Goal: Information Seeking & Learning: Learn about a topic

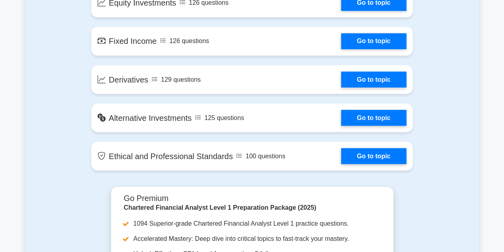
scroll to position [685, 0]
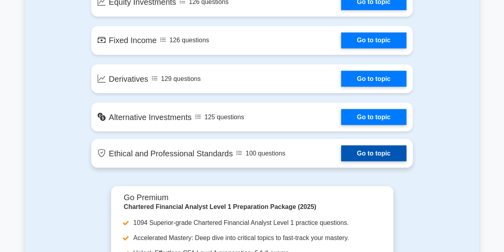
click at [372, 152] on link "Go to topic" at bounding box center [373, 153] width 65 height 16
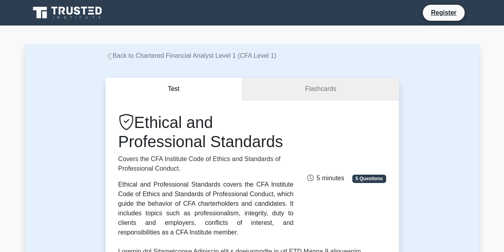
click at [309, 88] on link "Flashcards" at bounding box center [320, 89] width 156 height 23
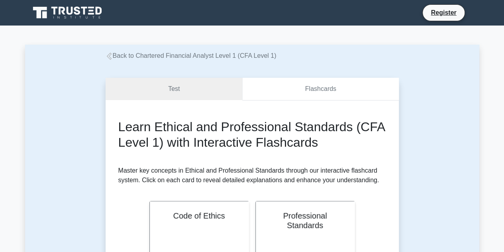
click at [309, 88] on link "Flashcards" at bounding box center [320, 89] width 156 height 23
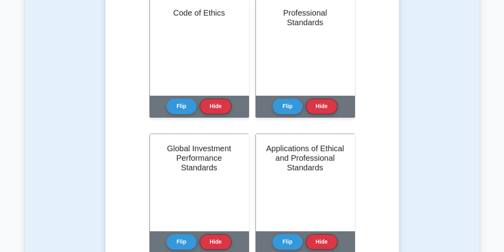
scroll to position [207, 0]
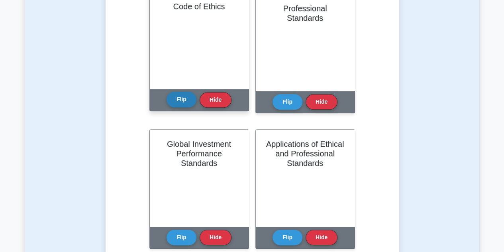
click at [188, 102] on button "Flip" at bounding box center [181, 100] width 30 height 16
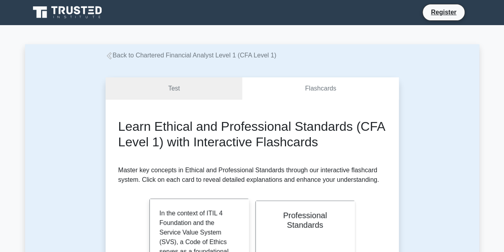
scroll to position [0, 0]
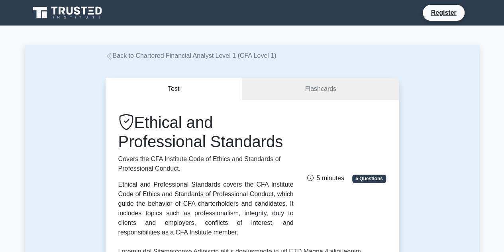
click at [196, 96] on button "Test" at bounding box center [174, 89] width 137 height 23
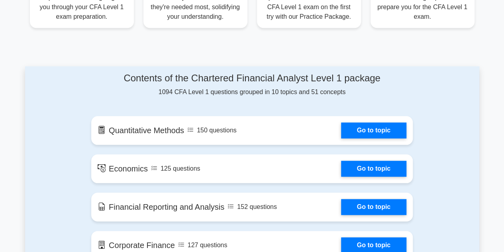
scroll to position [366, 0]
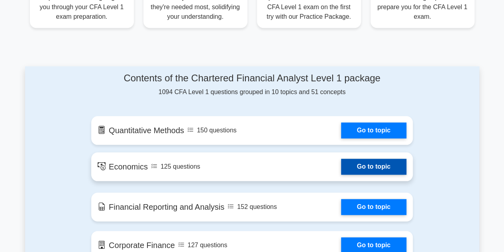
click at [376, 166] on link "Go to topic" at bounding box center [373, 166] width 65 height 16
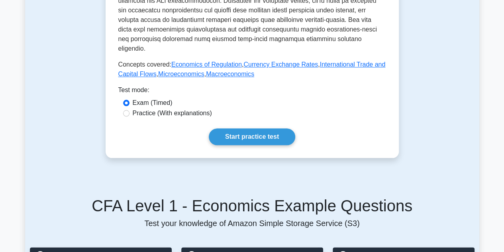
scroll to position [348, 0]
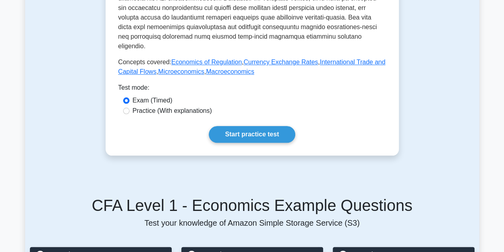
click at [195, 106] on label "Practice (With explanations)" at bounding box center [172, 111] width 79 height 10
click at [129, 108] on input "Practice (With explanations)" at bounding box center [126, 111] width 6 height 6
radio input "true"
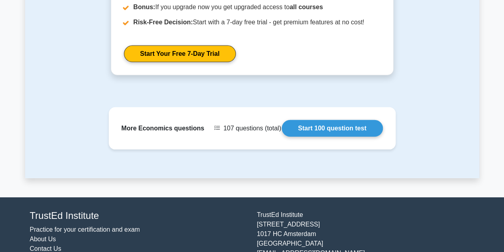
scroll to position [1139, 0]
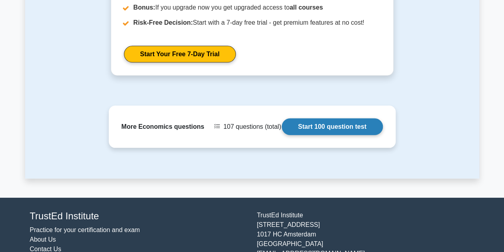
click at [372, 118] on link "Start 100 question test" at bounding box center [332, 126] width 101 height 17
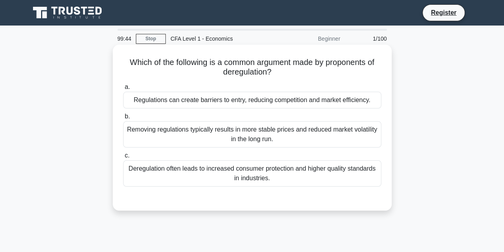
click at [324, 176] on div "Deregulation often leads to increased consumer protection and higher quality st…" at bounding box center [252, 173] width 258 height 26
click at [123, 158] on input "c. Deregulation often leads to increased consumer protection and higher quality…" at bounding box center [123, 155] width 0 height 5
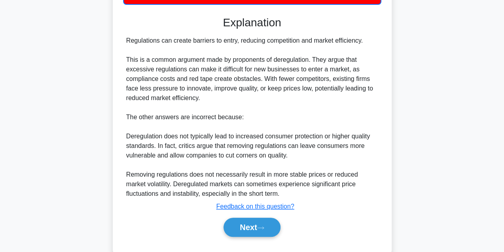
scroll to position [201, 0]
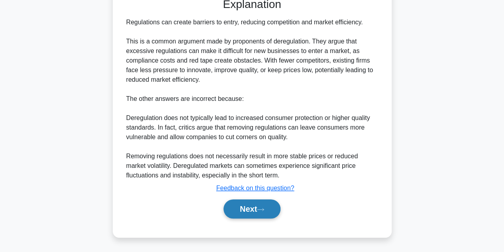
click at [268, 213] on button "Next" at bounding box center [251, 208] width 57 height 19
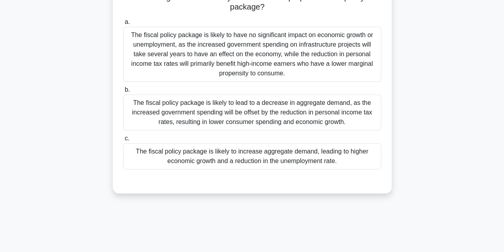
scroll to position [125, 0]
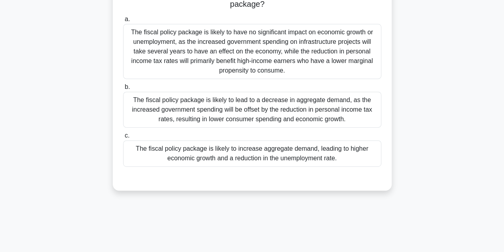
click at [258, 156] on div "The fiscal policy package is likely to increase aggregate demand, leading to hi…" at bounding box center [252, 153] width 258 height 26
click at [123, 138] on input "c. The fiscal policy package is likely to increase aggregate demand, leading to…" at bounding box center [123, 135] width 0 height 5
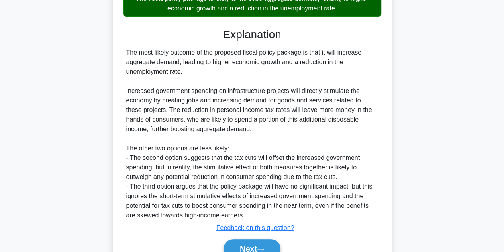
scroll to position [314, 0]
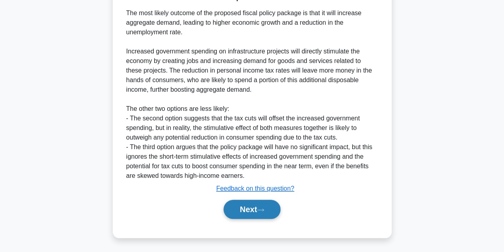
click at [258, 215] on button "Next" at bounding box center [251, 208] width 57 height 19
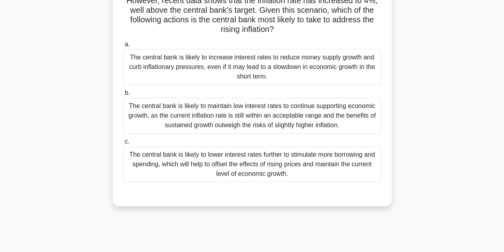
scroll to position [103, 0]
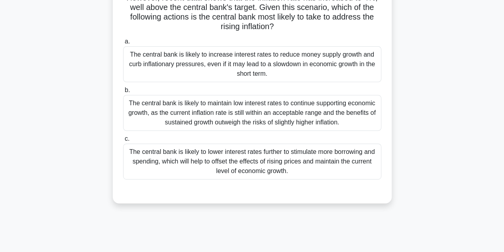
click at [291, 57] on div "The central bank is likely to increase interest rates to reduce money supply gr…" at bounding box center [252, 64] width 258 height 36
click at [123, 44] on input "a. The central bank is likely to increase interest rates to reduce money supply…" at bounding box center [123, 41] width 0 height 5
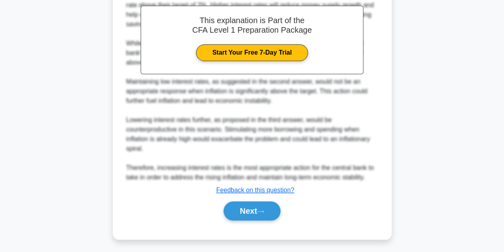
scroll to position [324, 0]
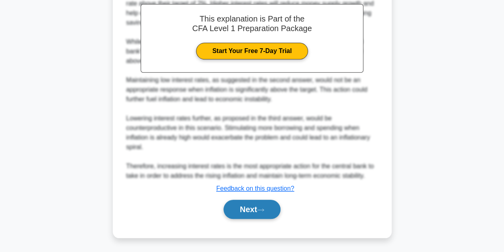
click at [264, 209] on icon at bounding box center [260, 209] width 6 height 2
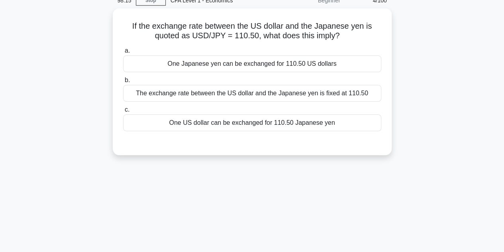
scroll to position [0, 0]
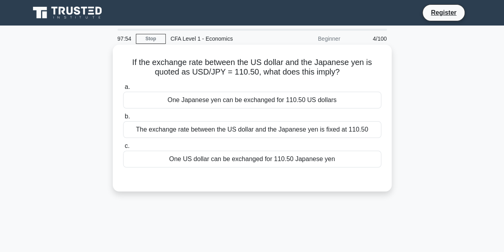
click at [331, 167] on div "One US dollar can be exchanged for 110.50 Japanese yen" at bounding box center [252, 159] width 258 height 17
click at [123, 149] on input "c. One US dollar can be exchanged for 110.50 Japanese yen" at bounding box center [123, 145] width 0 height 5
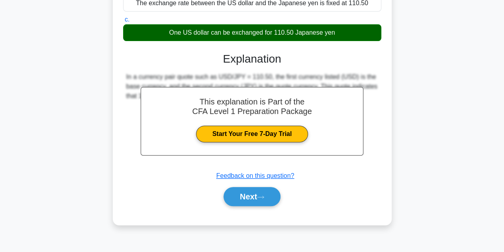
scroll to position [130, 0]
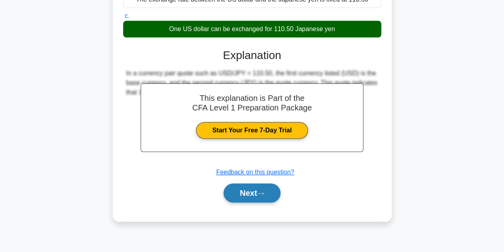
click at [252, 201] on button "Next" at bounding box center [251, 192] width 57 height 19
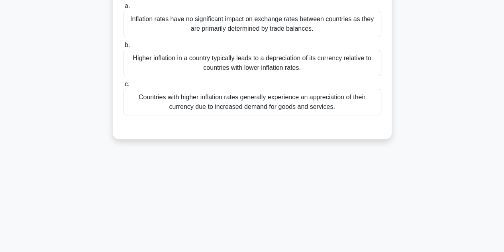
scroll to position [0, 0]
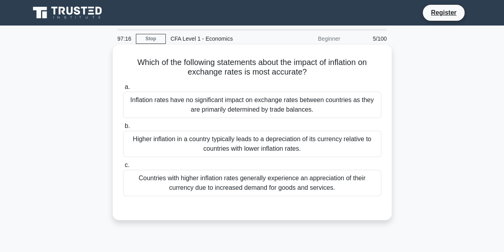
click at [358, 155] on div "Higher inflation in a country typically leads to a depreciation of its currency…" at bounding box center [252, 144] width 258 height 26
click at [123, 129] on input "b. Higher inflation in a country typically leads to a depreciation of its curre…" at bounding box center [123, 125] width 0 height 5
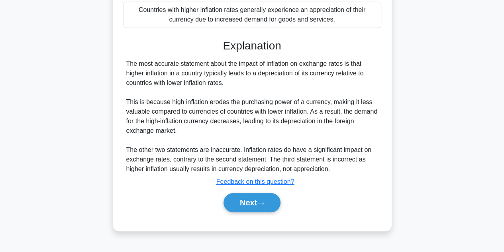
scroll to position [178, 0]
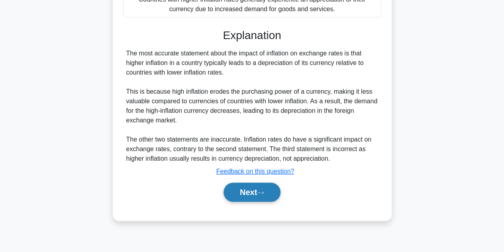
click at [257, 198] on button "Next" at bounding box center [251, 191] width 57 height 19
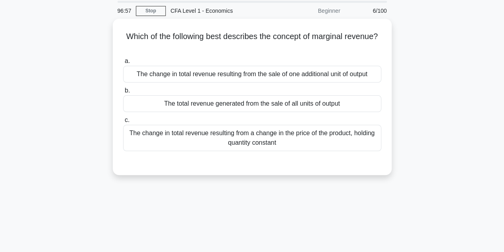
scroll to position [29, 0]
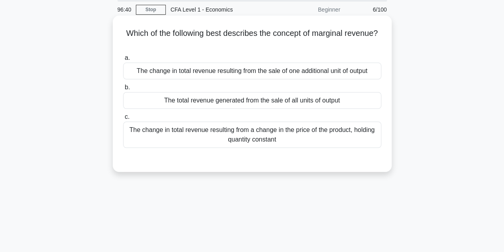
click at [327, 65] on div "The change in total revenue resulting from the sale of one additional unit of o…" at bounding box center [252, 71] width 258 height 17
click at [123, 61] on input "a. The change in total revenue resulting from the sale of one additional unit o…" at bounding box center [123, 57] width 0 height 5
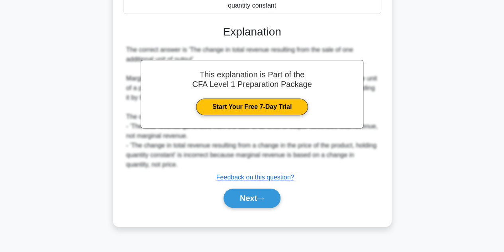
scroll to position [178, 0]
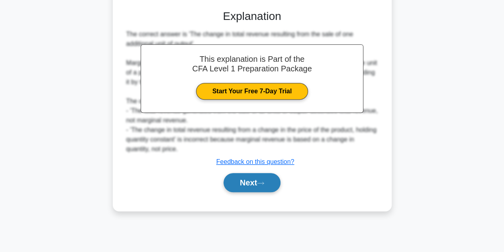
click at [269, 183] on button "Next" at bounding box center [251, 182] width 57 height 19
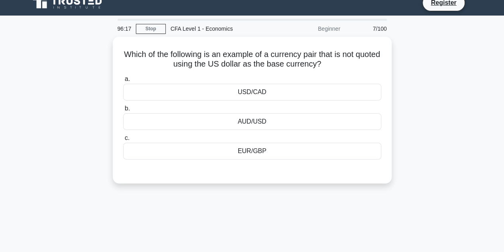
scroll to position [10, 0]
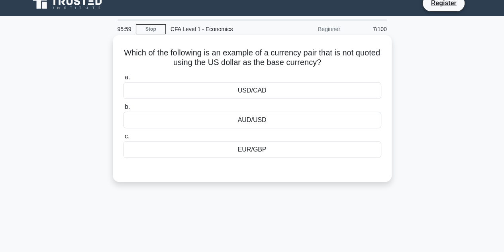
click at [312, 147] on div "EUR/GBP" at bounding box center [252, 149] width 258 height 17
click at [123, 139] on input "c. EUR/GBP" at bounding box center [123, 136] width 0 height 5
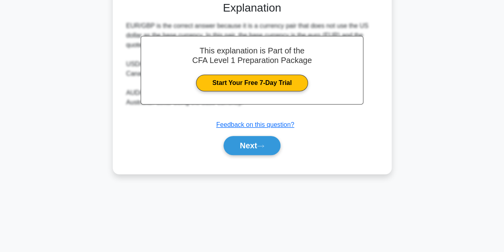
scroll to position [178, 0]
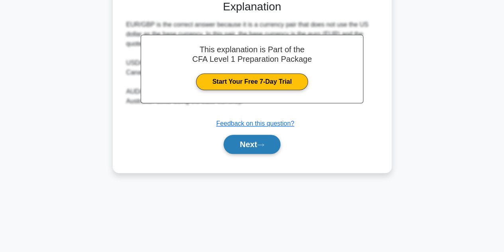
click at [258, 148] on button "Next" at bounding box center [251, 144] width 57 height 19
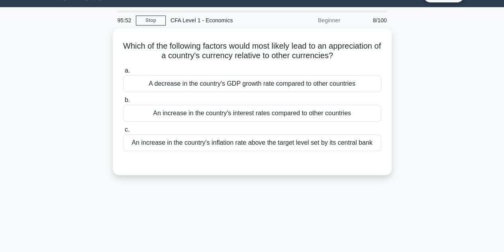
scroll to position [17, 0]
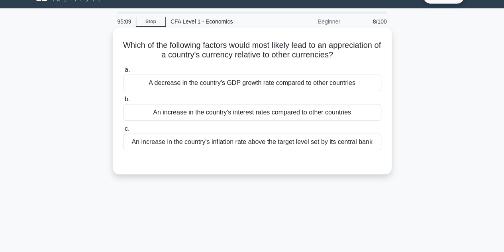
click at [281, 121] on div "An increase in the country's interest rates compared to other countries" at bounding box center [252, 112] width 258 height 17
click at [123, 102] on input "b. An increase in the country's interest rates compared to other countries" at bounding box center [123, 99] width 0 height 5
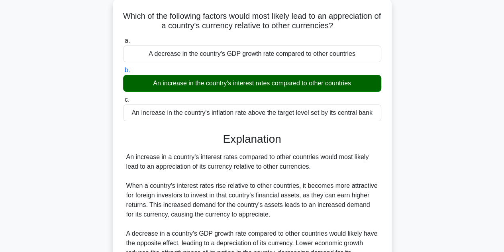
scroll to position [178, 0]
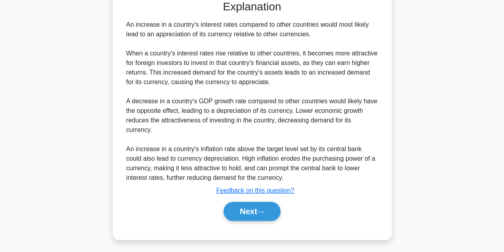
click at [331, 141] on div "An increase in a country's interest rates compared to other countries would mos…" at bounding box center [252, 101] width 252 height 162
click at [262, 209] on icon at bounding box center [260, 211] width 7 height 4
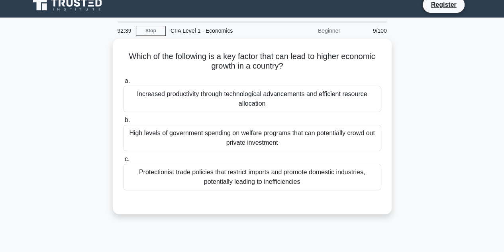
scroll to position [8, 0]
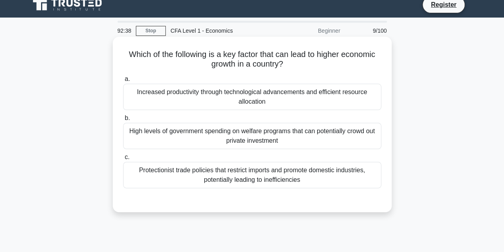
click at [326, 96] on div "Increased productivity through technological advancements and efficient resourc…" at bounding box center [252, 97] width 258 height 26
click at [123, 82] on input "a. Increased productivity through technological advancements and efficient reso…" at bounding box center [123, 78] width 0 height 5
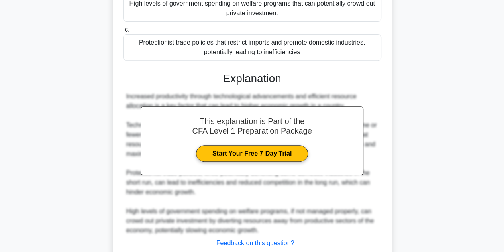
scroll to position [190, 0]
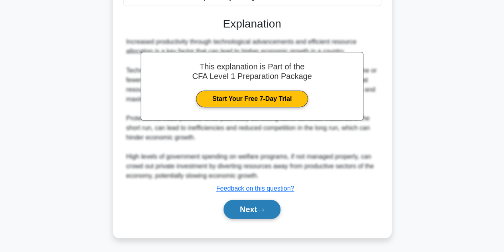
click at [268, 210] on button "Next" at bounding box center [251, 208] width 57 height 19
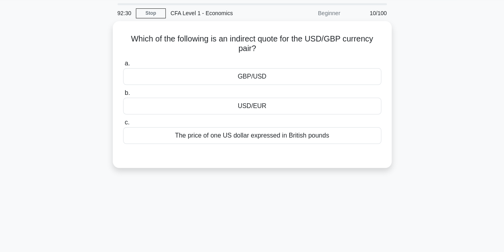
scroll to position [0, 0]
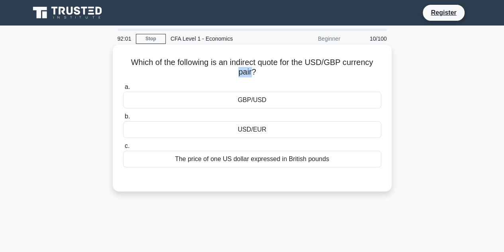
click at [151, 67] on h5 "Which of the following is an indirect quote for the USD/GBP currency pair? .spi…" at bounding box center [252, 67] width 260 height 20
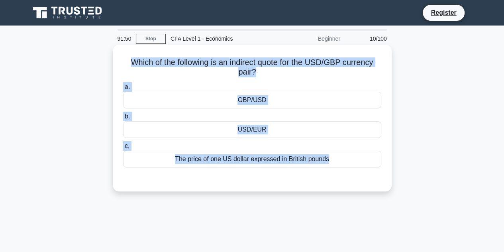
copy div "Which of the following is an indirect quote for the USD/GBP currency pair? .spi…"
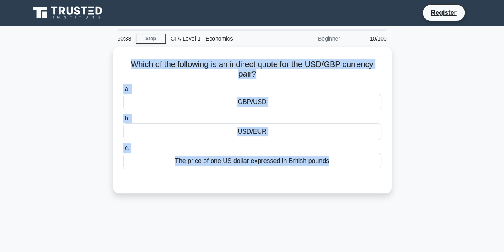
click at [408, 172] on div "Which of the following is an indirect quote for the USD/GBP currency pair? .spi…" at bounding box center [252, 125] width 454 height 156
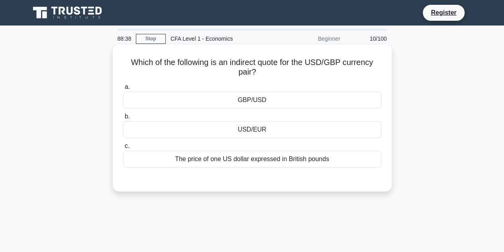
click at [227, 158] on div "The price of one US dollar expressed in British pounds" at bounding box center [252, 159] width 258 height 17
click at [123, 149] on input "c. The price of one US dollar expressed in British pounds" at bounding box center [123, 145] width 0 height 5
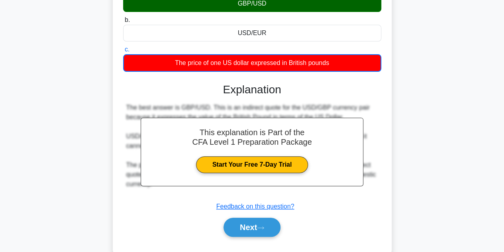
scroll to position [108, 0]
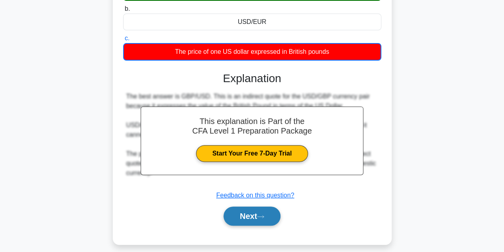
click at [252, 212] on button "Next" at bounding box center [251, 215] width 57 height 19
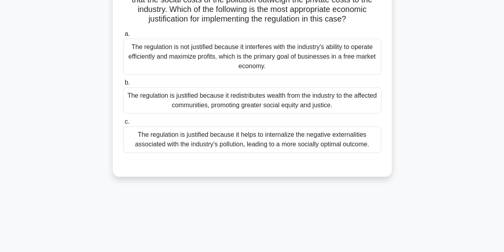
scroll to position [111, 0]
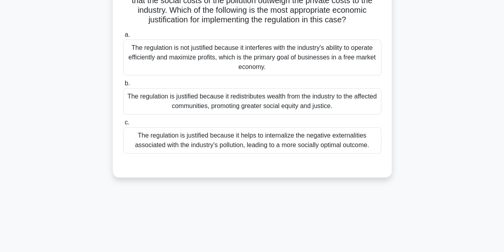
click at [442, 178] on div "A government is considering implementing new environmental regulations on a maj…" at bounding box center [252, 61] width 454 height 252
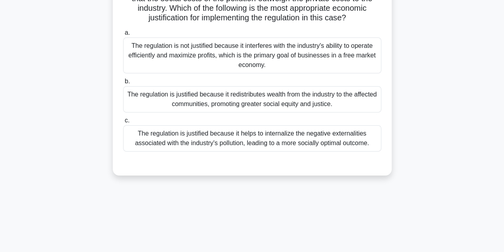
click at [353, 142] on div "The regulation is justified because it helps to internalize the negative extern…" at bounding box center [252, 138] width 258 height 26
click at [123, 123] on input "c. The regulation is justified because it helps to internalize the negative ext…" at bounding box center [123, 120] width 0 height 5
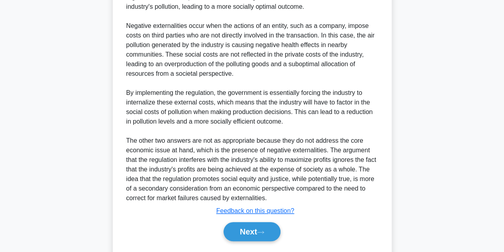
scroll to position [333, 0]
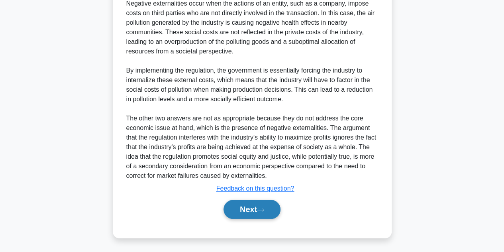
click at [253, 213] on button "Next" at bounding box center [251, 208] width 57 height 19
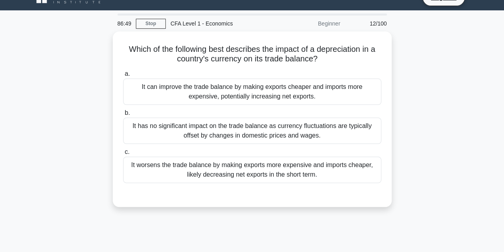
scroll to position [16, 0]
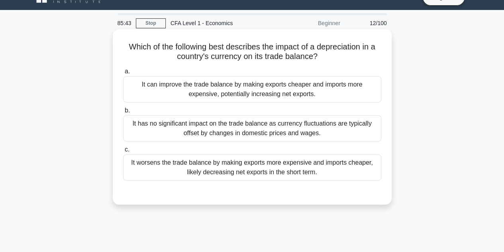
click at [231, 175] on div "It worsens the trade balance by making exports more expensive and imports cheap…" at bounding box center [252, 167] width 258 height 26
click at [123, 152] on input "c. It worsens the trade balance by making exports more expensive and imports ch…" at bounding box center [123, 149] width 0 height 5
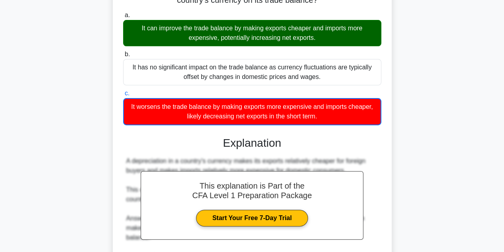
scroll to position [178, 0]
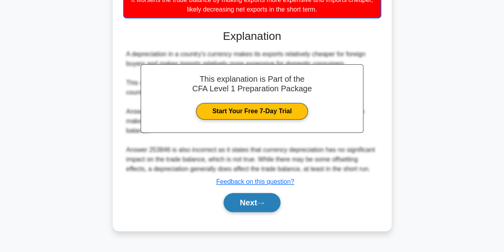
click at [263, 198] on button "Next" at bounding box center [251, 202] width 57 height 19
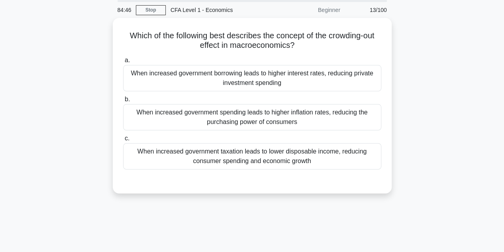
scroll to position [28, 0]
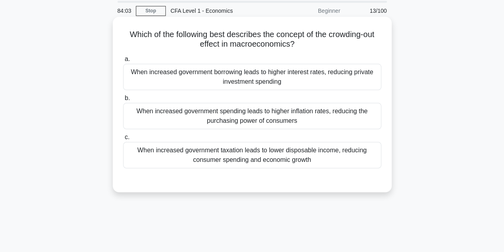
click at [304, 84] on div "When increased government borrowing leads to higher interest rates, reducing pr…" at bounding box center [252, 77] width 258 height 26
click at [123, 62] on input "a. When increased government borrowing leads to higher interest rates, reducing…" at bounding box center [123, 59] width 0 height 5
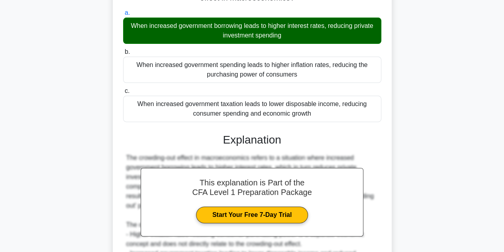
scroll to position [178, 0]
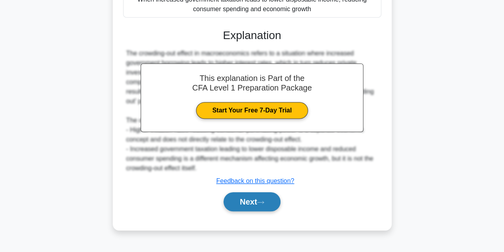
click at [256, 197] on button "Next" at bounding box center [251, 201] width 57 height 19
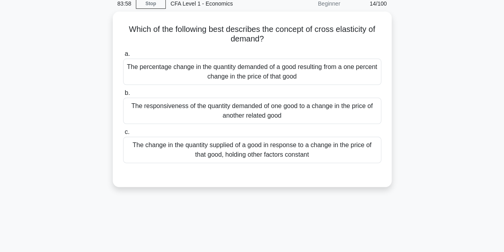
scroll to position [37, 0]
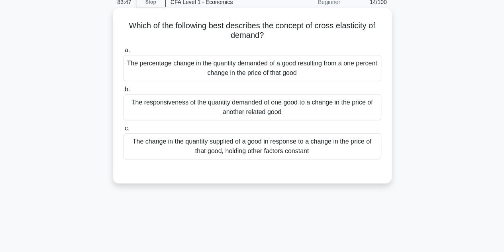
click at [325, 120] on div "The responsiveness of the quantity demanded of one good to a change in the pric…" at bounding box center [252, 107] width 258 height 26
click at [123, 92] on input "b. The responsiveness of the quantity demanded of one good to a change in the p…" at bounding box center [123, 89] width 0 height 5
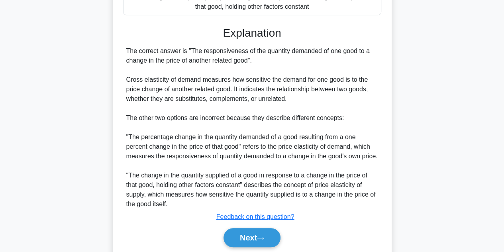
scroll to position [209, 0]
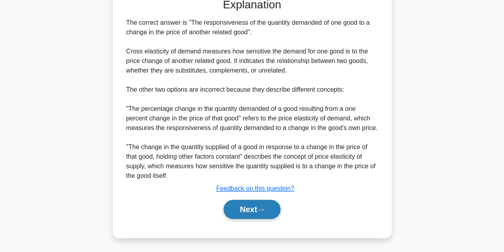
click at [247, 211] on button "Next" at bounding box center [251, 208] width 57 height 19
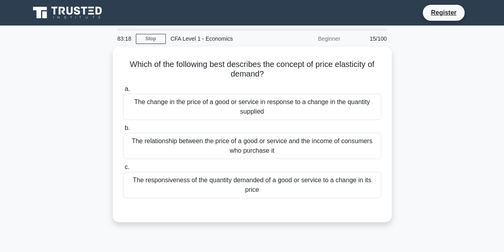
scroll to position [0, 0]
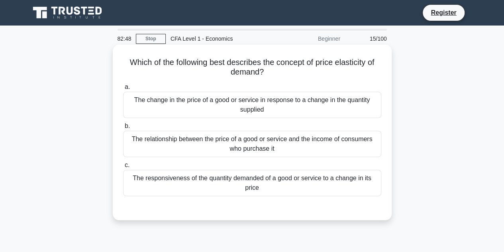
click at [343, 183] on div "The responsiveness of the quantity demanded of a good or service to a change in…" at bounding box center [252, 183] width 258 height 26
click at [123, 168] on input "c. The responsiveness of the quantity demanded of a good or service to a change…" at bounding box center [123, 164] width 0 height 5
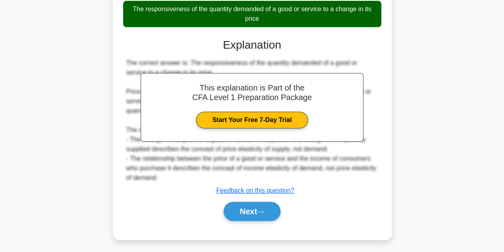
scroll to position [178, 0]
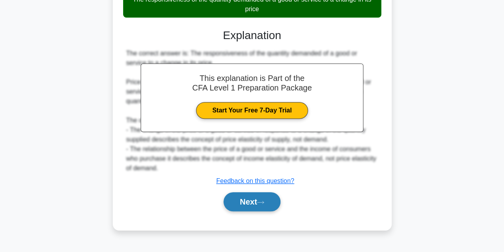
click at [250, 197] on button "Next" at bounding box center [251, 201] width 57 height 19
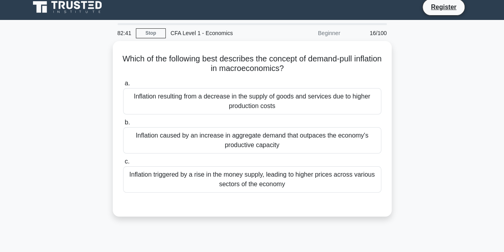
scroll to position [2, 0]
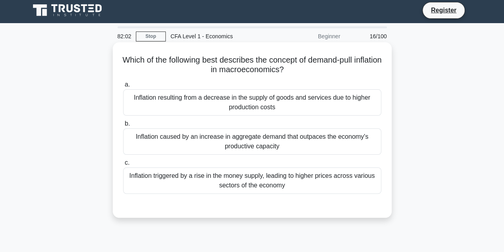
click at [279, 148] on div "Inflation caused by an increase in aggregate demand that outpaces the economy's…" at bounding box center [252, 141] width 258 height 26
click at [123, 126] on input "b. Inflation caused by an increase in aggregate demand that outpaces the econom…" at bounding box center [123, 123] width 0 height 5
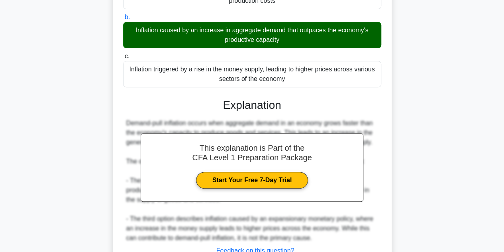
scroll to position [178, 0]
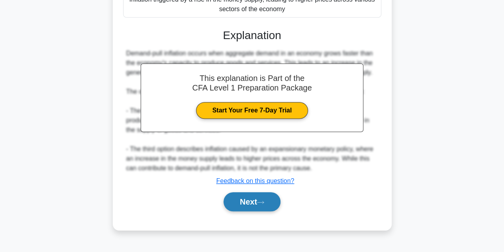
click at [264, 201] on icon at bounding box center [260, 202] width 6 height 2
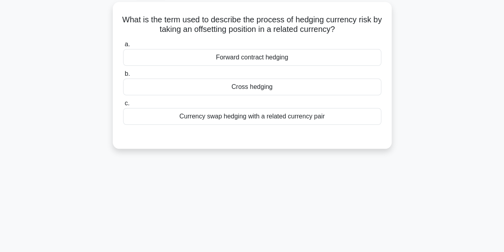
scroll to position [0, 0]
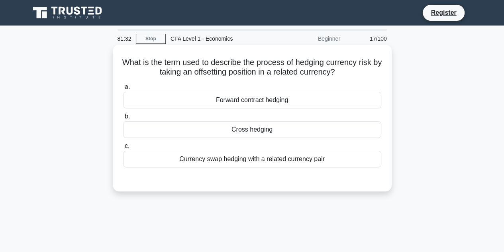
click at [270, 160] on div "Currency swap hedging with a related currency pair" at bounding box center [252, 159] width 258 height 17
click at [123, 149] on input "c. Currency swap hedging with a related currency pair" at bounding box center [123, 145] width 0 height 5
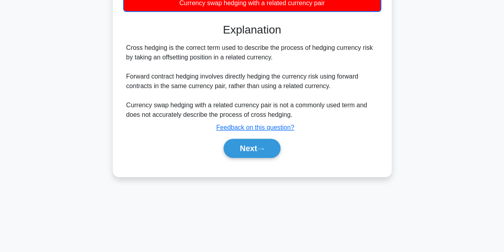
scroll to position [178, 0]
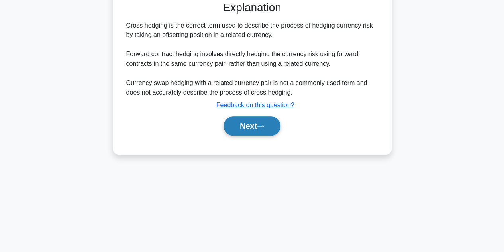
click at [259, 127] on button "Next" at bounding box center [251, 125] width 57 height 19
